Goal: Check status: Check status

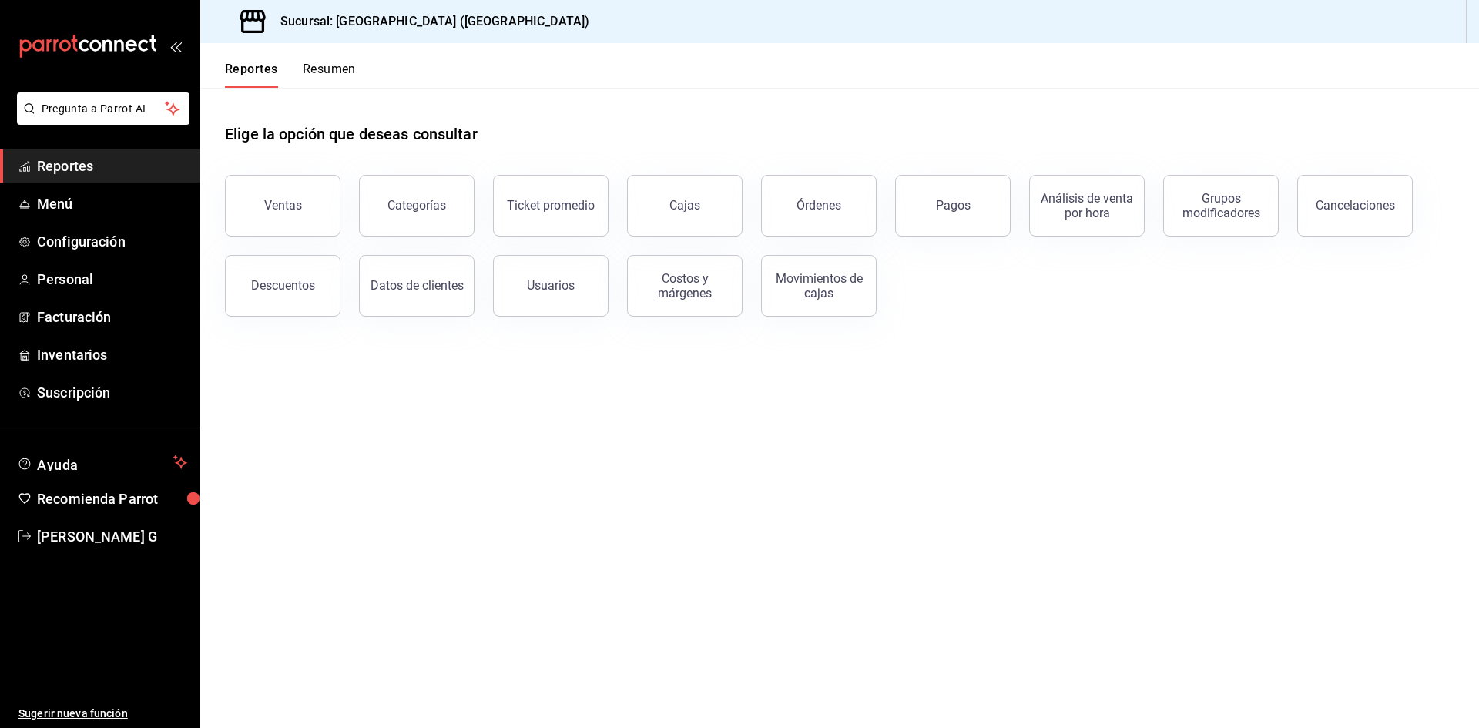
drag, startPoint x: 121, startPoint y: 159, endPoint x: 139, endPoint y: 166, distance: 18.8
click at [121, 159] on span "Reportes" at bounding box center [112, 166] width 150 height 21
drag, startPoint x: 800, startPoint y: 179, endPoint x: 790, endPoint y: 193, distance: 17.0
click at [800, 179] on button "Órdenes" at bounding box center [819, 206] width 116 height 62
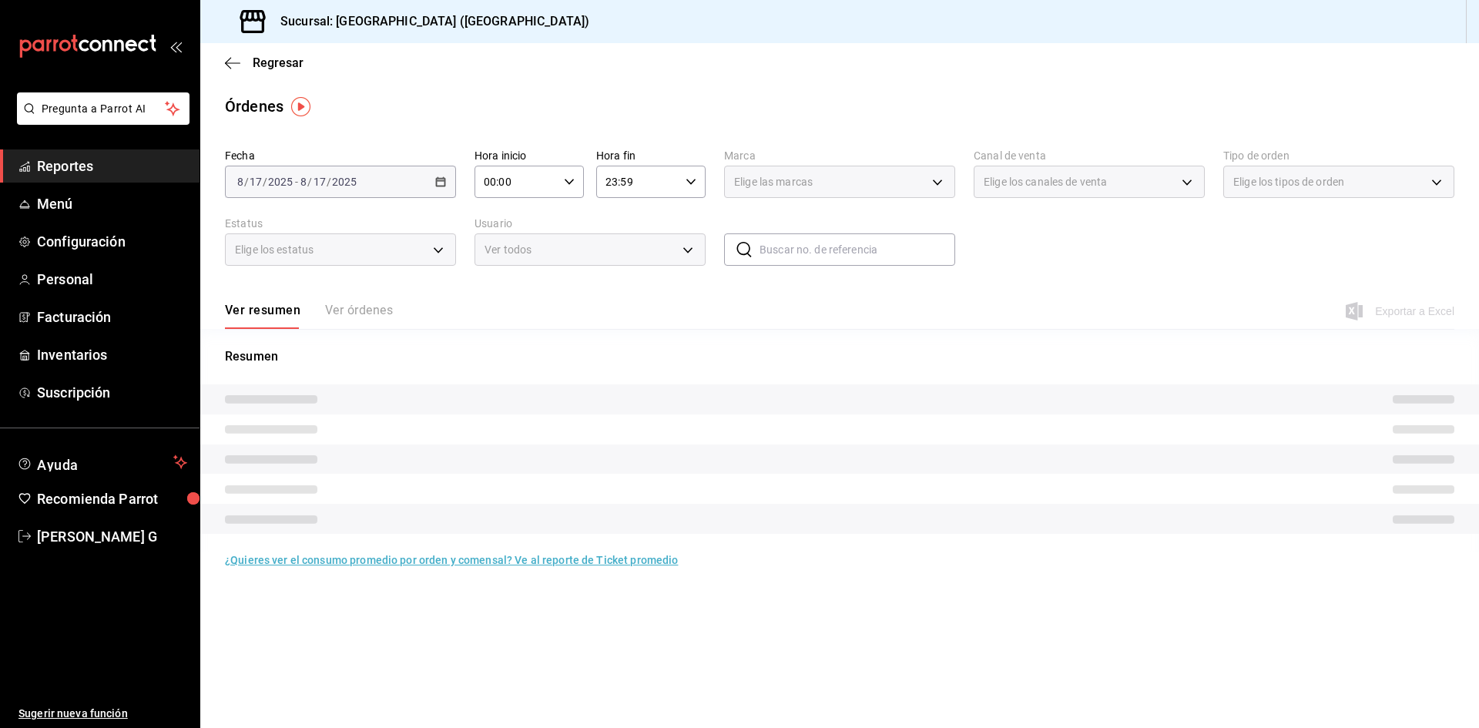
click at [368, 185] on div "[DATE] [DATE] - [DATE] [DATE]" at bounding box center [340, 182] width 231 height 32
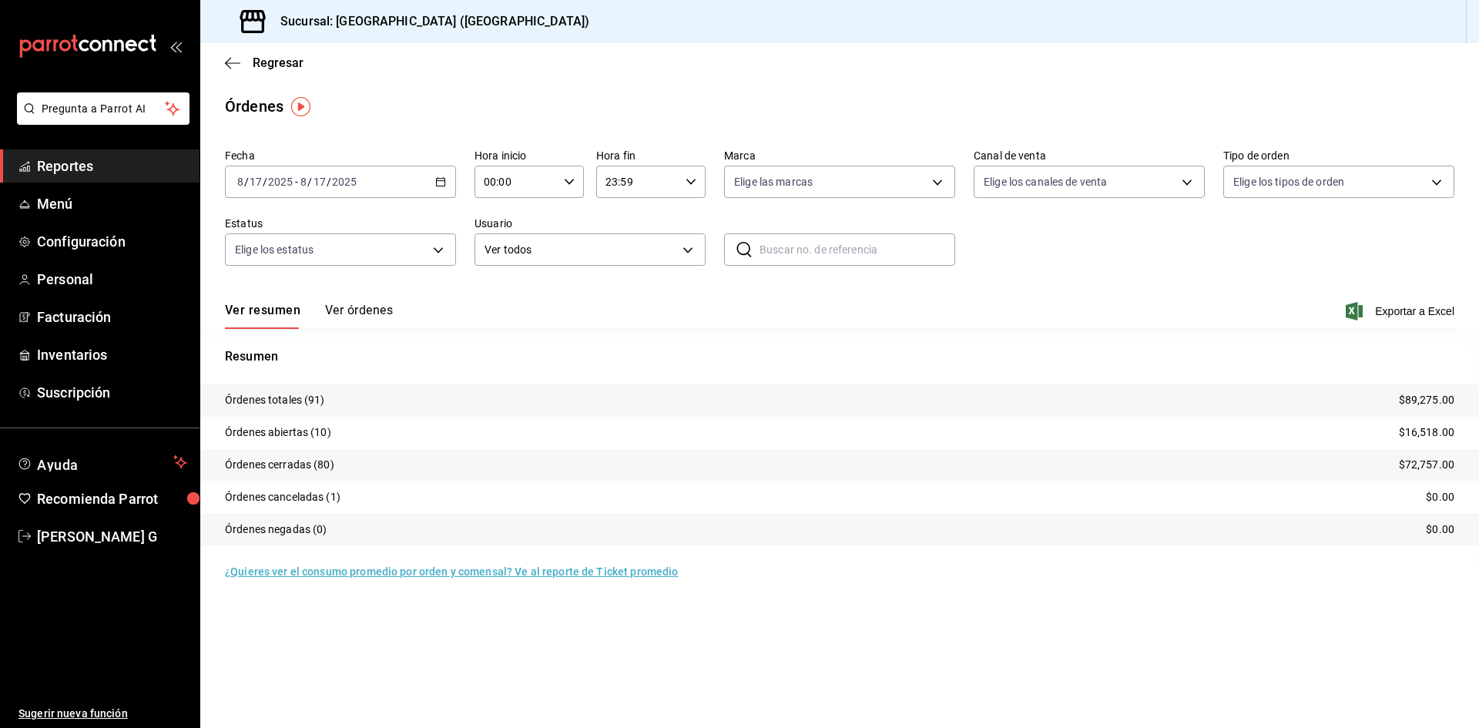
click at [391, 187] on div "[DATE] [DATE] - [DATE] [DATE]" at bounding box center [340, 182] width 231 height 32
click at [253, 266] on span "Ayer" at bounding box center [297, 263] width 119 height 16
